Goal: Information Seeking & Learning: Learn about a topic

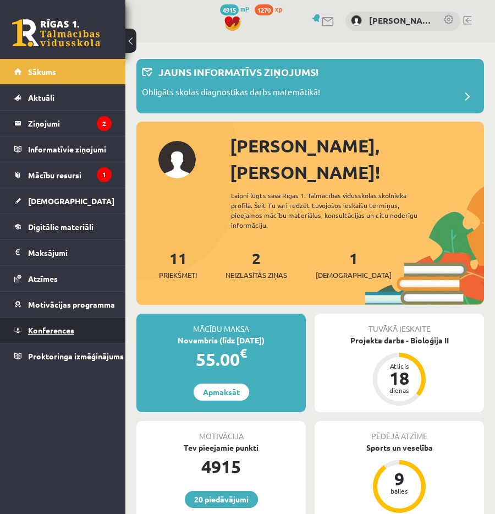
click at [50, 329] on span "Konferences" at bounding box center [51, 330] width 46 height 10
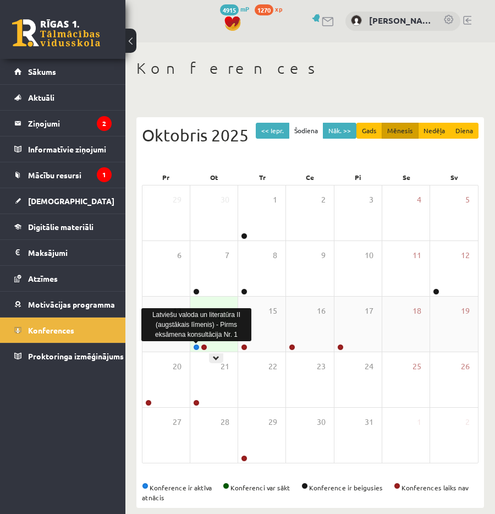
click at [194, 348] on link at bounding box center [196, 347] width 7 height 7
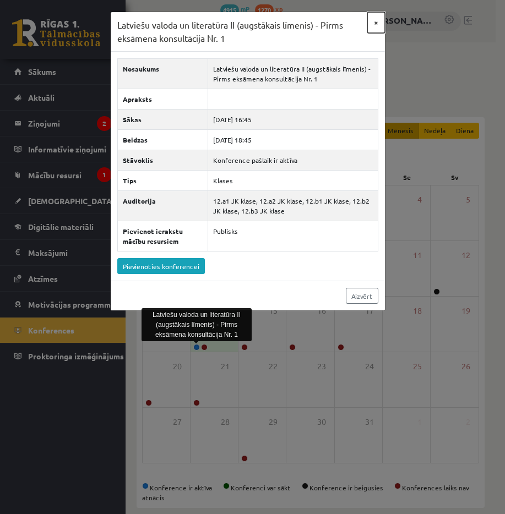
click at [379, 21] on button "×" at bounding box center [376, 22] width 18 height 21
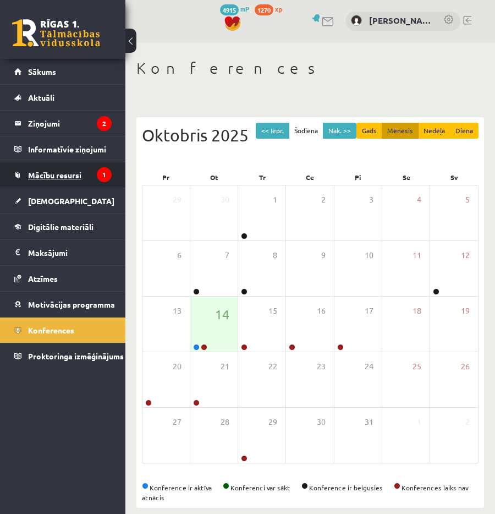
click at [74, 176] on span "Mācību resursi" at bounding box center [54, 175] width 53 height 10
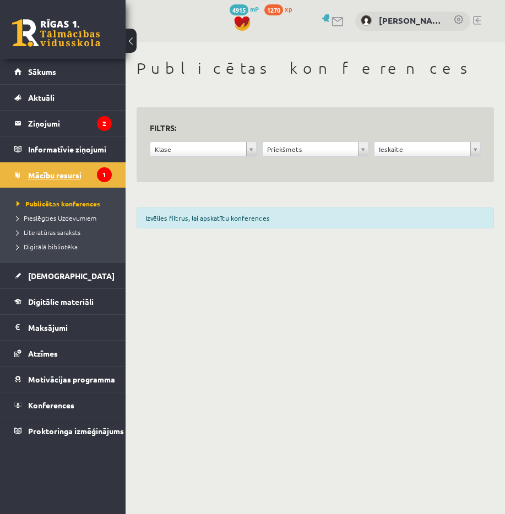
click at [57, 177] on span "Mācību resursi" at bounding box center [54, 175] width 53 height 10
click at [199, 220] on div "Izvēlies filtrus, lai apskatītu konferences" at bounding box center [315, 218] width 357 height 21
click at [57, 146] on legend "Informatīvie ziņojumi 1" at bounding box center [70, 149] width 84 height 25
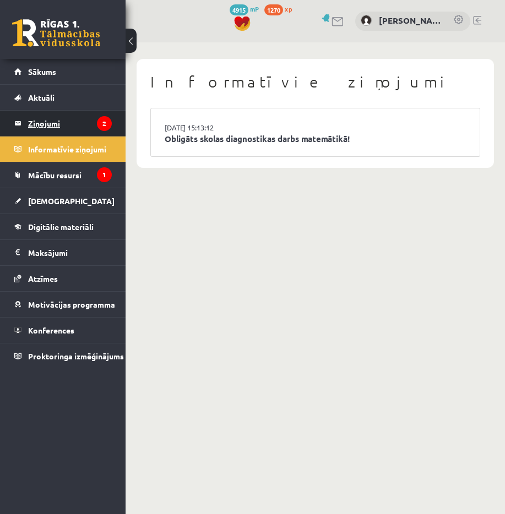
click at [59, 123] on legend "Ziņojumi 2" at bounding box center [70, 123] width 84 height 25
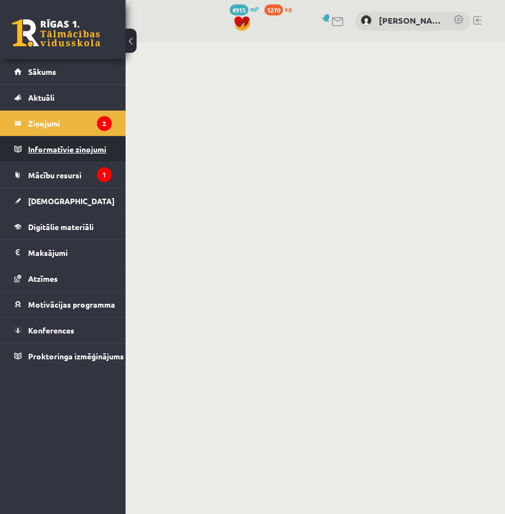
click at [61, 144] on legend "Informatīvie ziņojumi 1" at bounding box center [70, 149] width 84 height 25
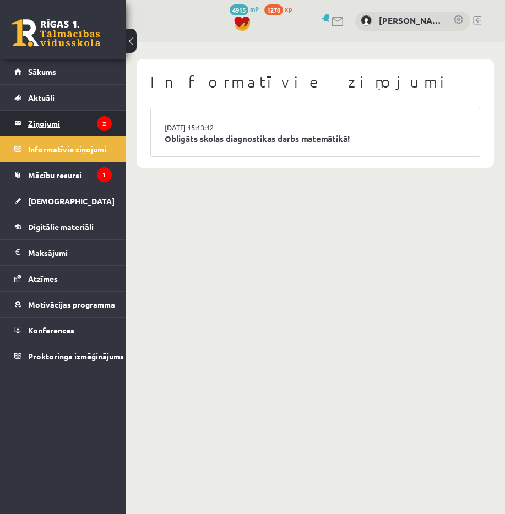
click at [62, 127] on legend "Ziņojumi 2" at bounding box center [70, 123] width 84 height 25
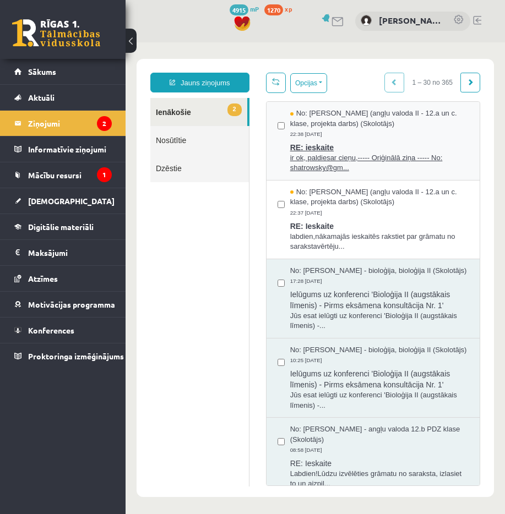
click at [351, 140] on span "RE: ieskaite" at bounding box center [379, 146] width 178 height 14
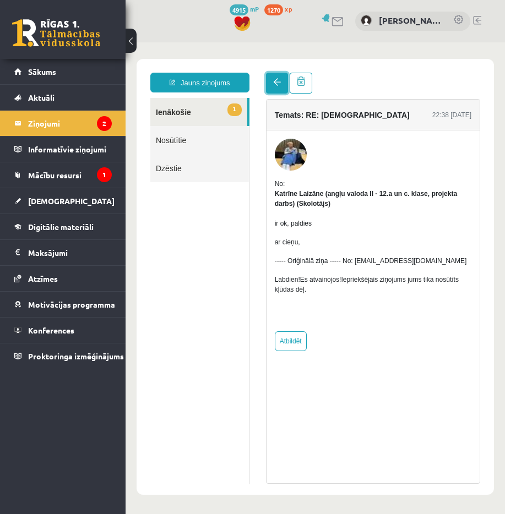
click at [274, 91] on link at bounding box center [277, 83] width 22 height 21
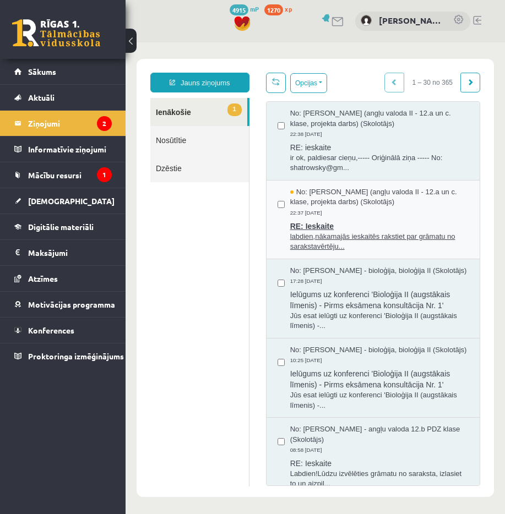
click at [316, 246] on span "labdien,nākamajās ieskaitēs rakstiet par grāmatu no sarakstavērtēju..." at bounding box center [379, 242] width 178 height 20
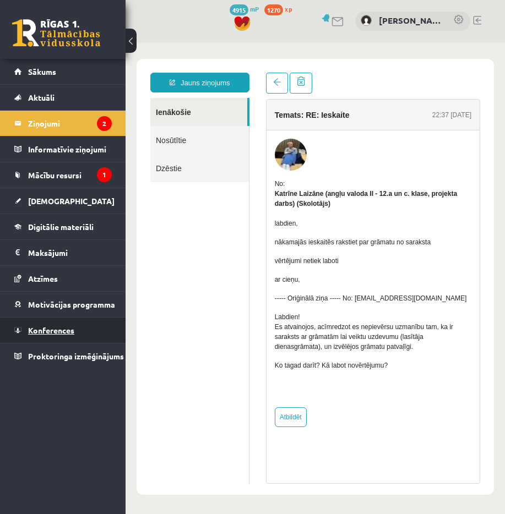
click at [77, 325] on link "Konferences" at bounding box center [62, 330] width 97 height 25
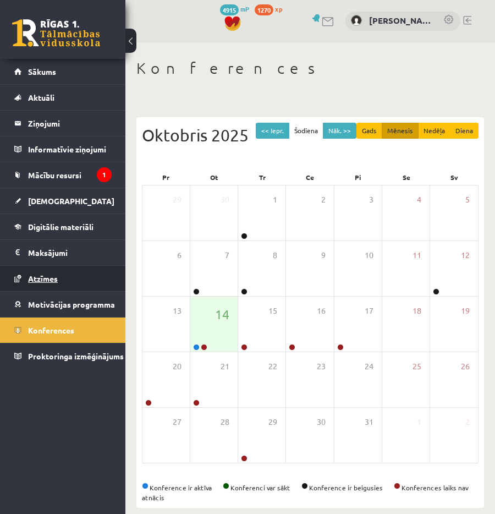
click at [51, 280] on span "Atzīmes" at bounding box center [43, 279] width 30 height 10
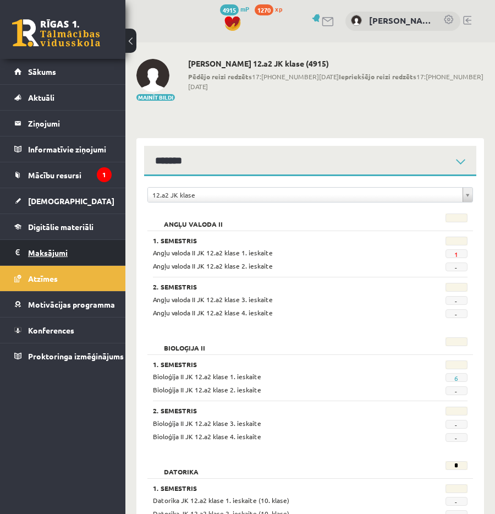
click at [47, 253] on legend "Maksājumi 0" at bounding box center [70, 252] width 84 height 25
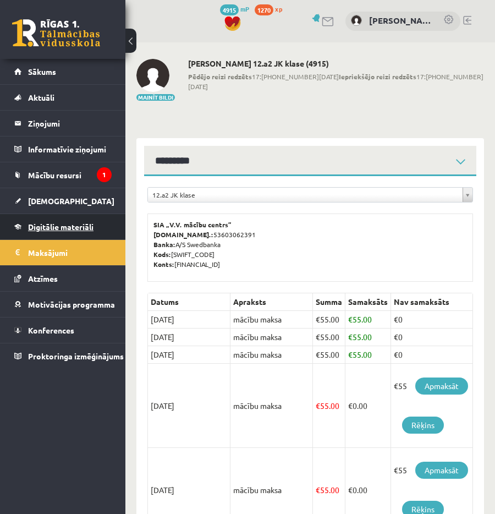
click at [46, 231] on span "Digitālie materiāli" at bounding box center [61, 227] width 66 height 10
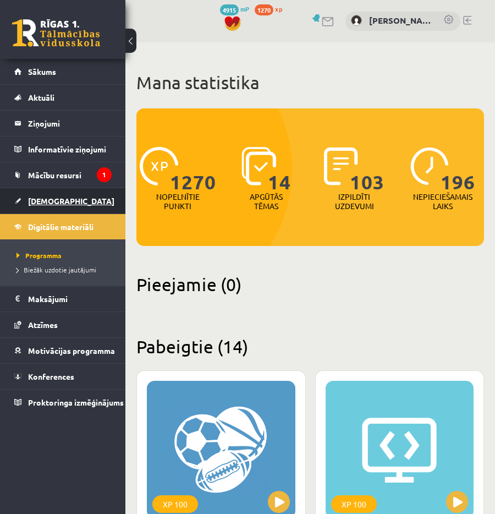
click at [46, 203] on span "[DEMOGRAPHIC_DATA]" at bounding box center [71, 201] width 86 height 10
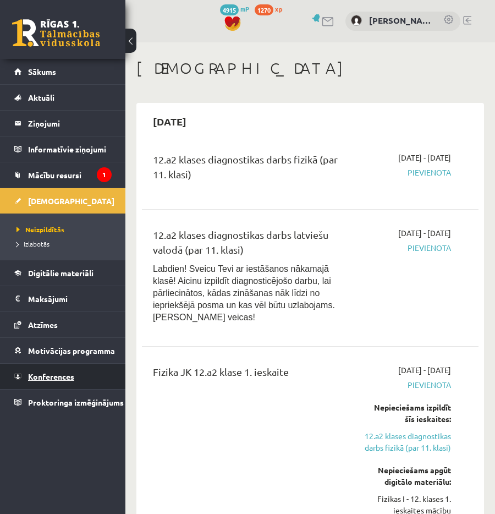
click at [53, 377] on span "Konferences" at bounding box center [51, 377] width 46 height 10
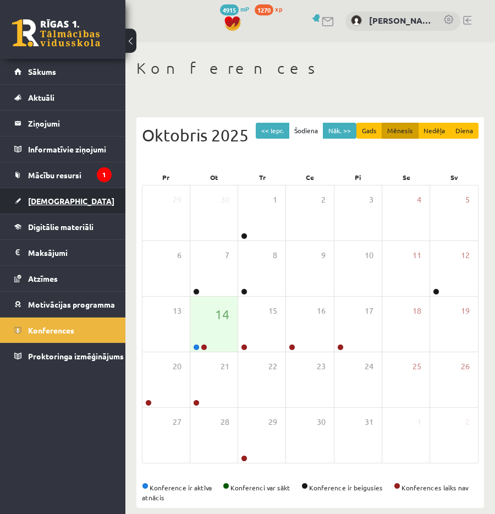
click at [35, 208] on link "[DEMOGRAPHIC_DATA]" at bounding box center [62, 200] width 97 height 25
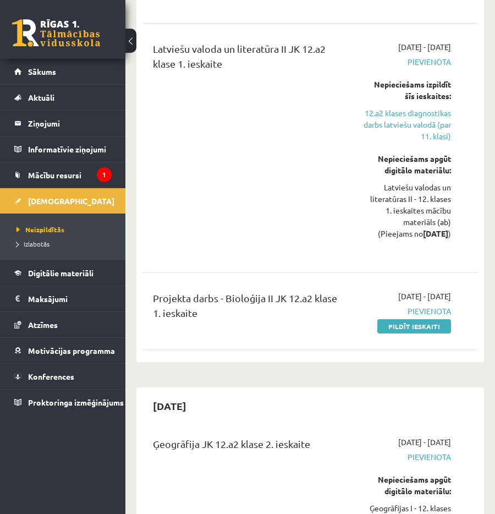
scroll to position [550, 0]
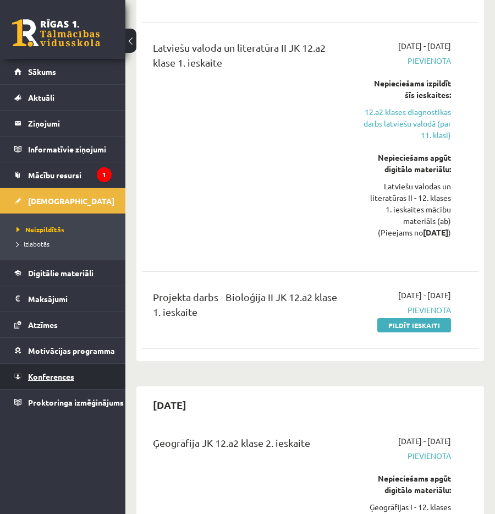
click at [53, 383] on link "Konferences" at bounding box center [62, 376] width 97 height 25
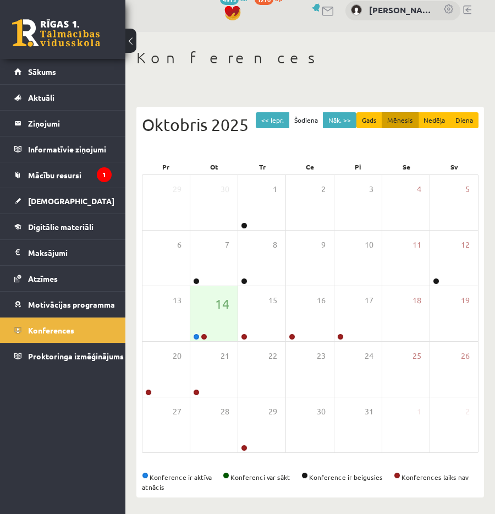
scroll to position [11, 0]
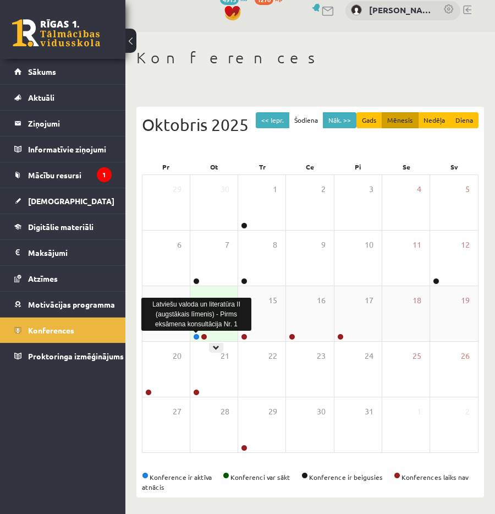
click at [194, 337] on link at bounding box center [196, 337] width 7 height 7
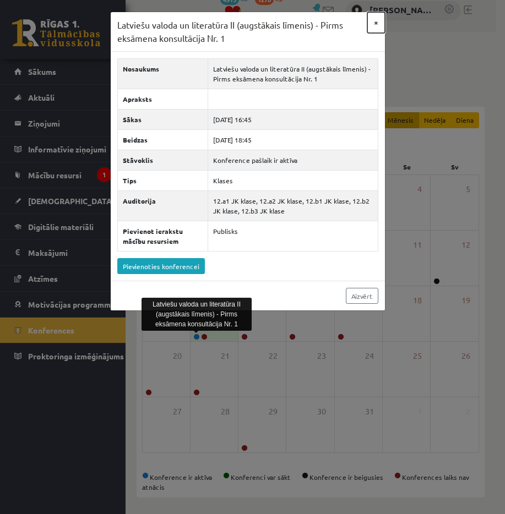
click at [375, 26] on button "×" at bounding box center [376, 22] width 18 height 21
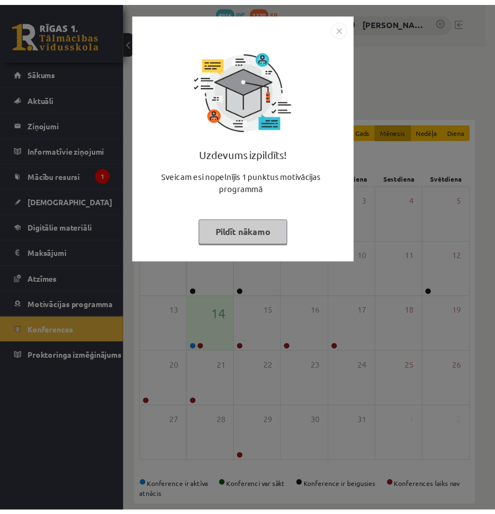
scroll to position [9, 0]
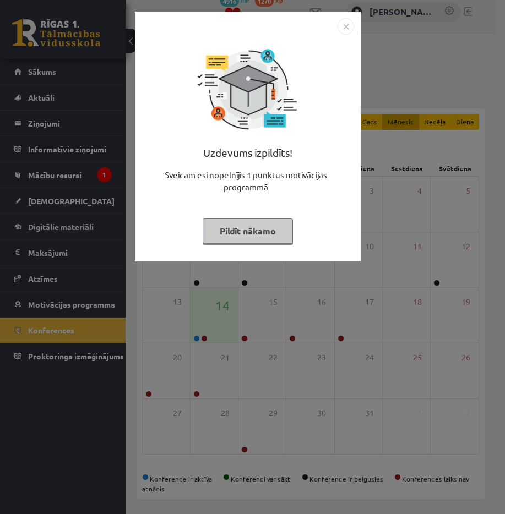
click at [343, 25] on img "Close" at bounding box center [345, 26] width 17 height 17
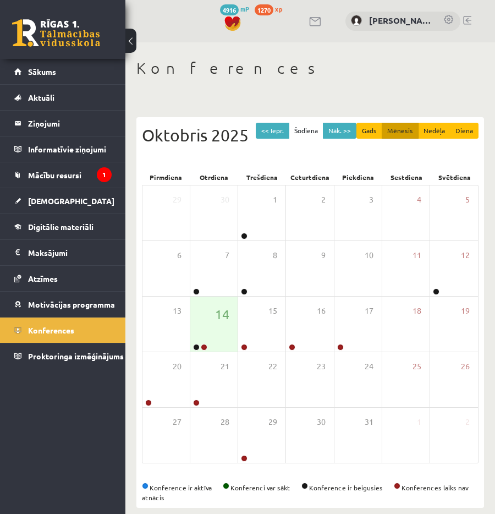
scroll to position [7, 0]
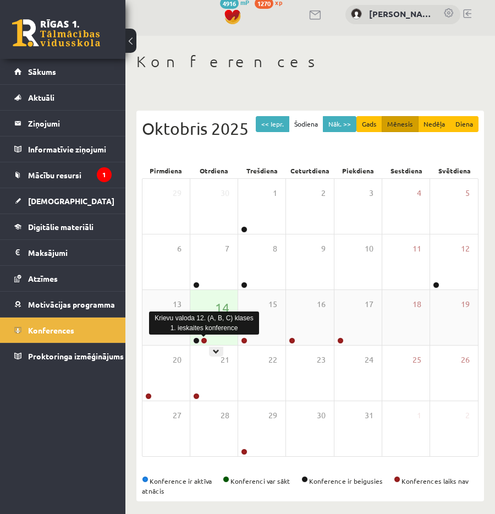
click at [205, 340] on link at bounding box center [204, 340] width 7 height 7
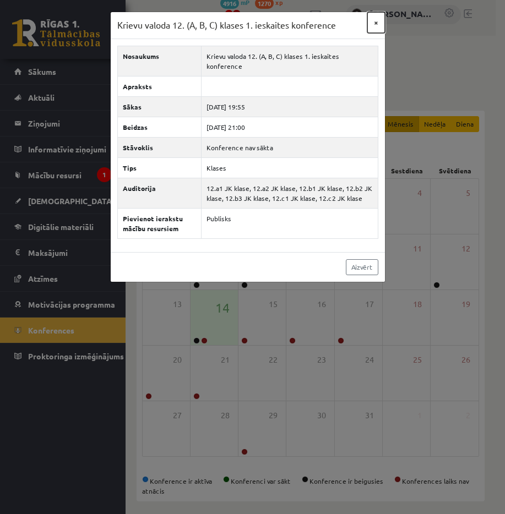
click at [375, 26] on button "×" at bounding box center [376, 22] width 18 height 21
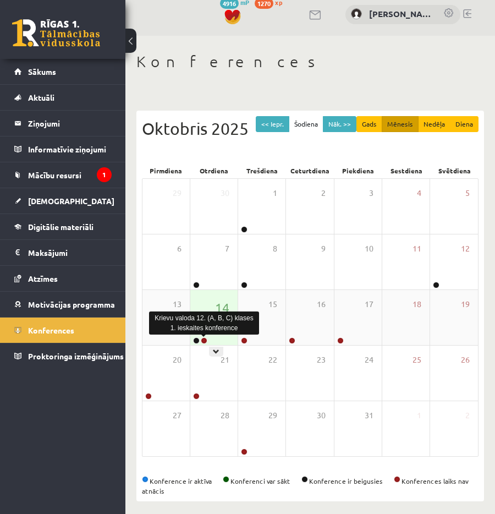
click at [205, 343] on link at bounding box center [204, 340] width 7 height 7
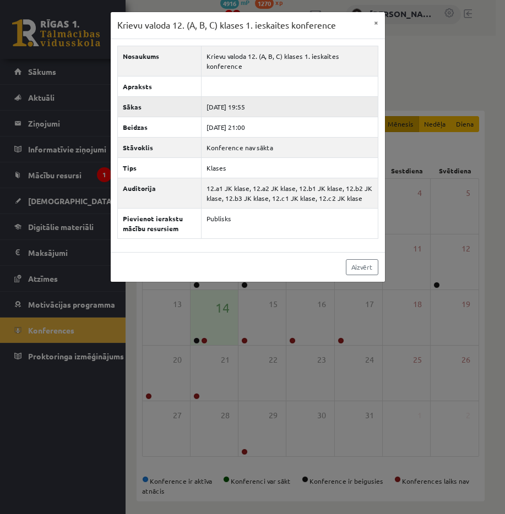
drag, startPoint x: 264, startPoint y: 100, endPoint x: 242, endPoint y: 96, distance: 22.3
click at [242, 96] on td "2025-10-14 19:55" at bounding box center [289, 106] width 177 height 20
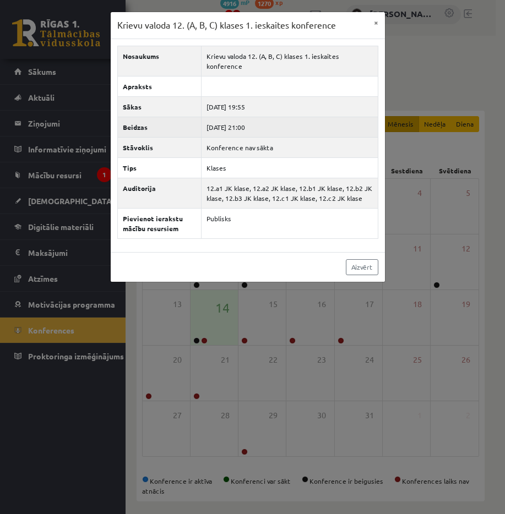
click at [317, 117] on td "2025-10-14 21:00" at bounding box center [289, 127] width 177 height 20
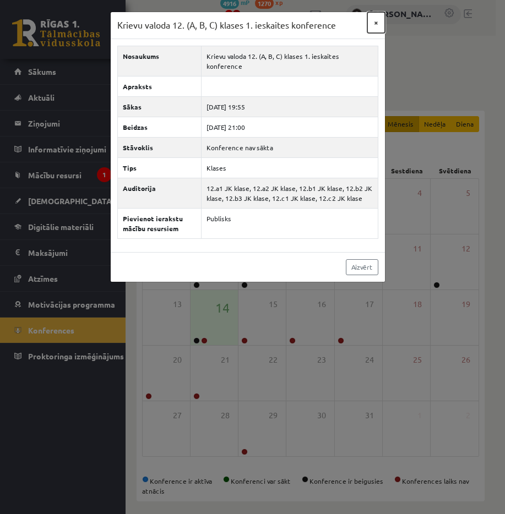
click at [374, 27] on button "×" at bounding box center [376, 22] width 18 height 21
